Goal: Find specific fact: Locate a discrete piece of known information

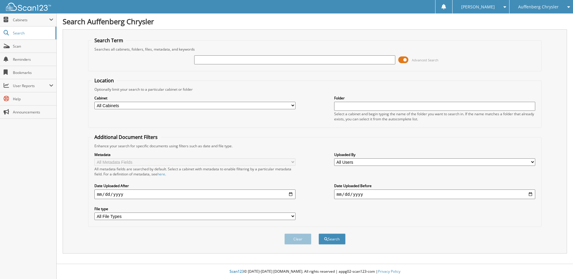
drag, startPoint x: 210, startPoint y: 63, endPoint x: 207, endPoint y: 67, distance: 5.5
click at [210, 63] on input "text" at bounding box center [294, 59] width 201 height 9
type input "264471"
click at [319, 234] on button "Search" at bounding box center [332, 239] width 27 height 11
